Goal: Task Accomplishment & Management: Use online tool/utility

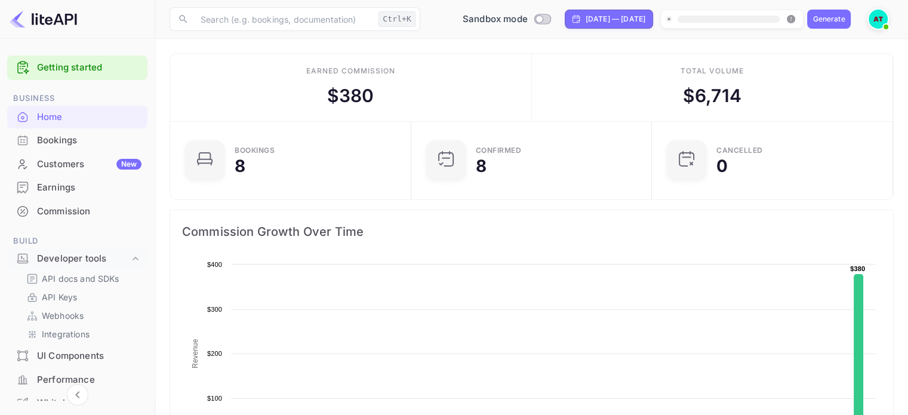
scroll to position [185, 225]
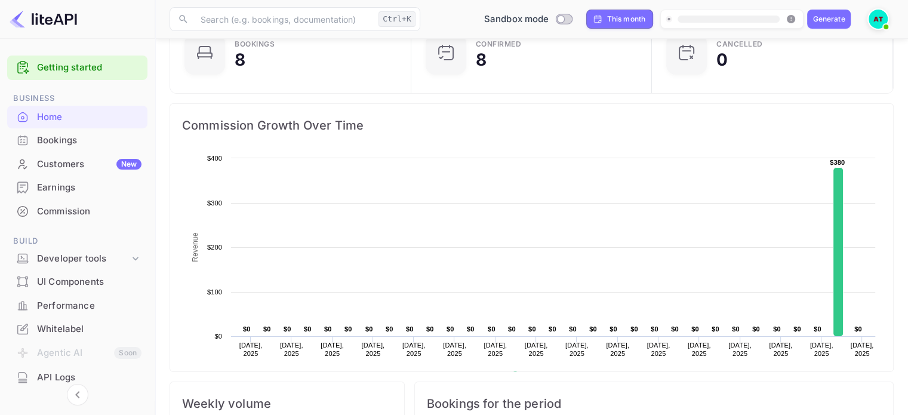
scroll to position [60, 0]
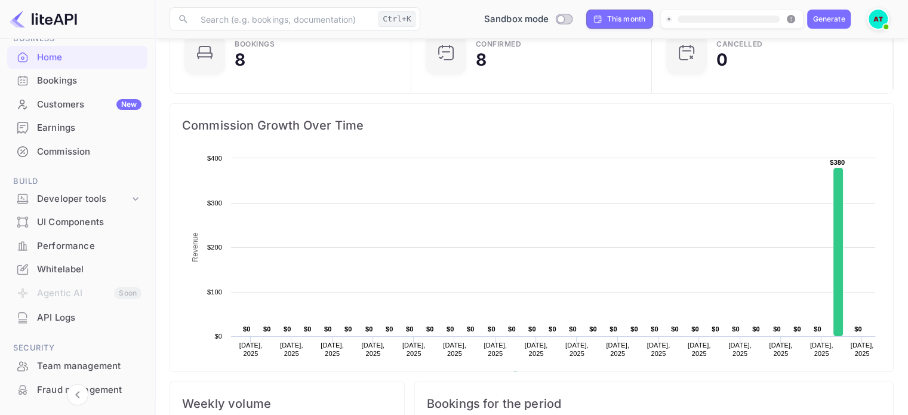
click at [35, 324] on div "API Logs" at bounding box center [77, 317] width 140 height 23
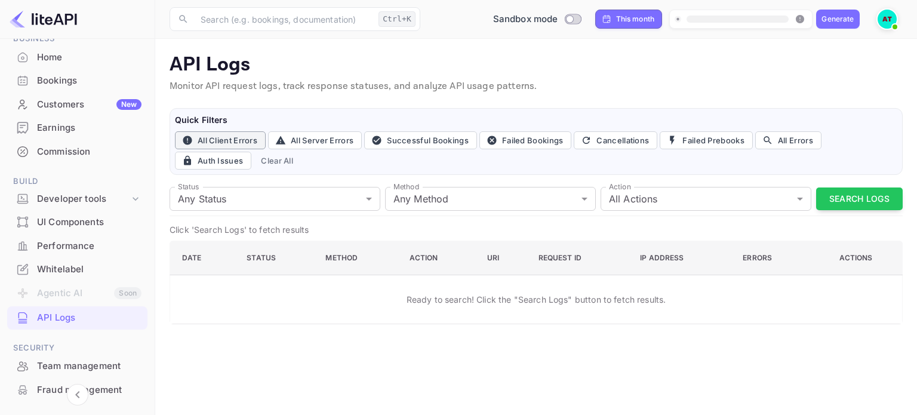
click at [238, 143] on button "All Client Errors" at bounding box center [220, 140] width 91 height 18
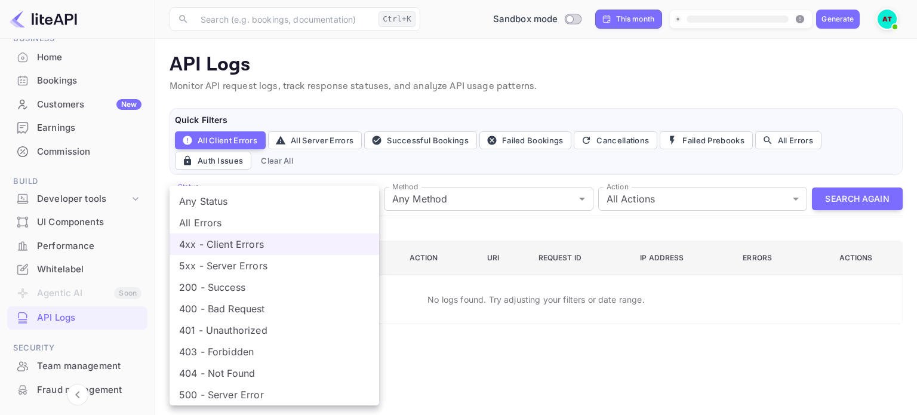
click at [350, 189] on body "Getting started Business Home Bookings Customers New Earnings Commission Build …" at bounding box center [458, 207] width 917 height 415
click at [332, 198] on li "Any Status" at bounding box center [275, 200] width 210 height 21
type input "all"
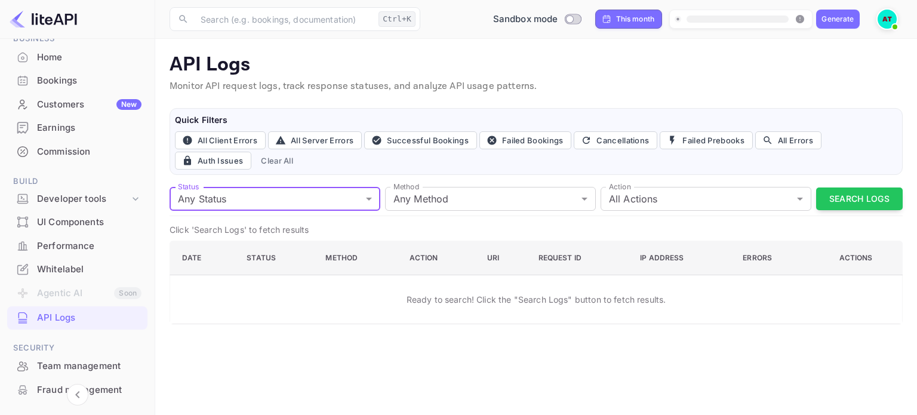
click at [876, 198] on button "Search Logs" at bounding box center [859, 198] width 87 height 23
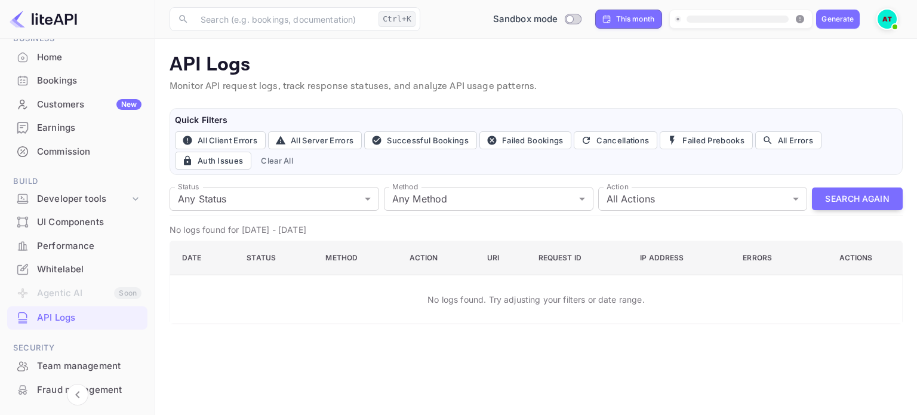
click at [39, 78] on div "Bookings" at bounding box center [89, 81] width 104 height 14
